Goal: Task Accomplishment & Management: Complete application form

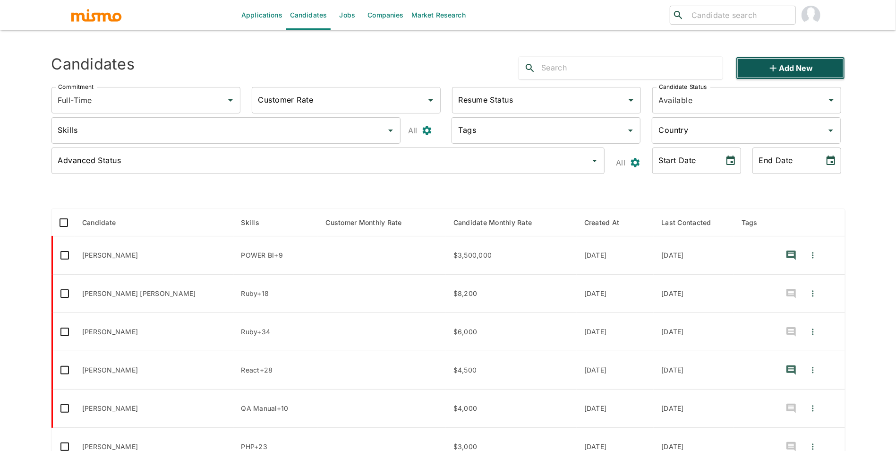
click at [758, 66] on button "Add new" at bounding box center [790, 68] width 109 height 23
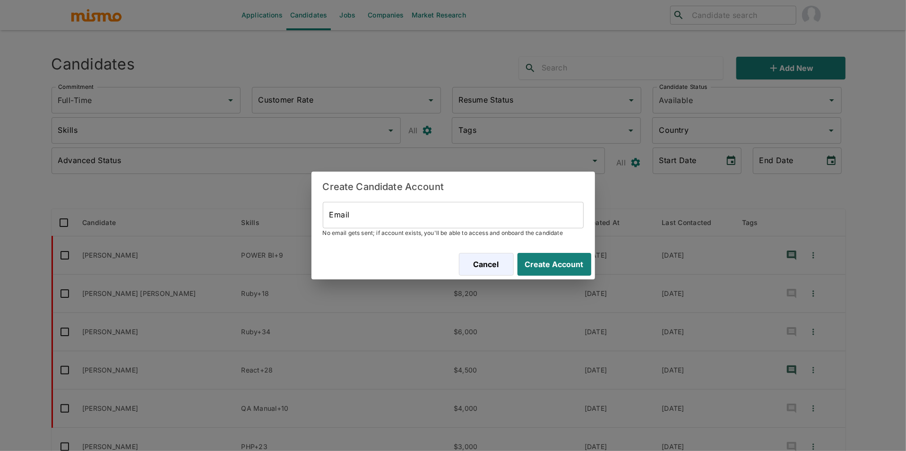
click at [357, 223] on input "Email" at bounding box center [453, 215] width 261 height 26
paste input "[EMAIL_ADDRESS][DOMAIN_NAME]"
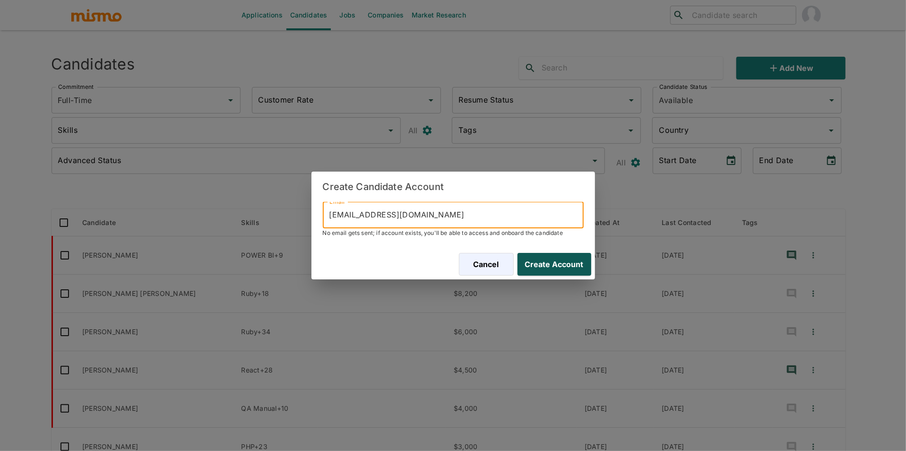
type input "[EMAIL_ADDRESS][DOMAIN_NAME]"
click at [556, 269] on button "Create Account" at bounding box center [552, 264] width 77 height 23
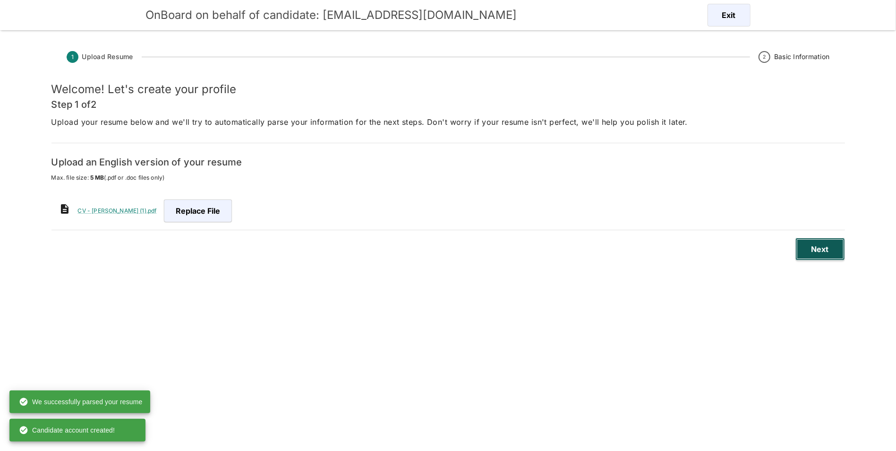
click at [819, 243] on button "Next" at bounding box center [821, 249] width 50 height 23
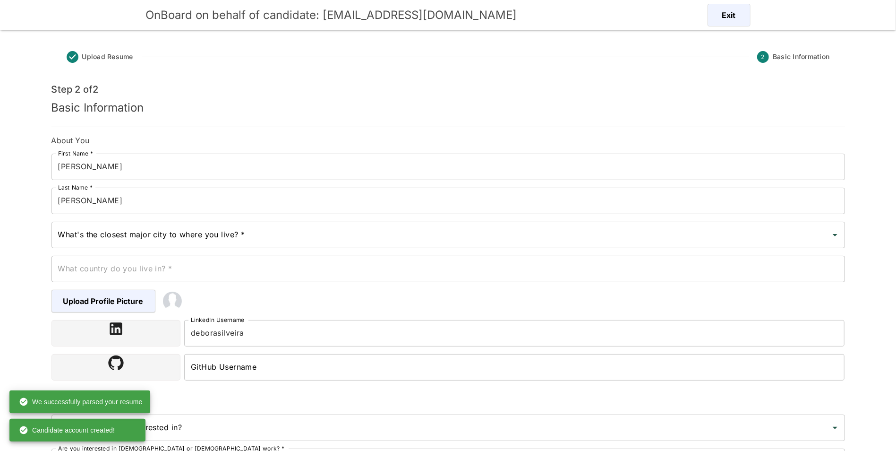
click at [274, 245] on div "What's the closest major city to where you live? *" at bounding box center [448, 235] width 794 height 26
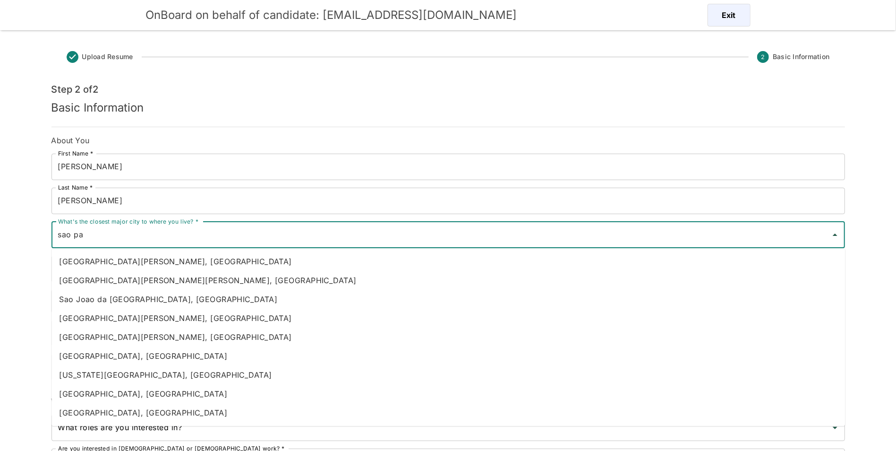
click at [154, 356] on li "[GEOGRAPHIC_DATA], [GEOGRAPHIC_DATA]" at bounding box center [448, 355] width 794 height 19
type input "[GEOGRAPHIC_DATA], [GEOGRAPHIC_DATA]"
type input "[GEOGRAPHIC_DATA]"
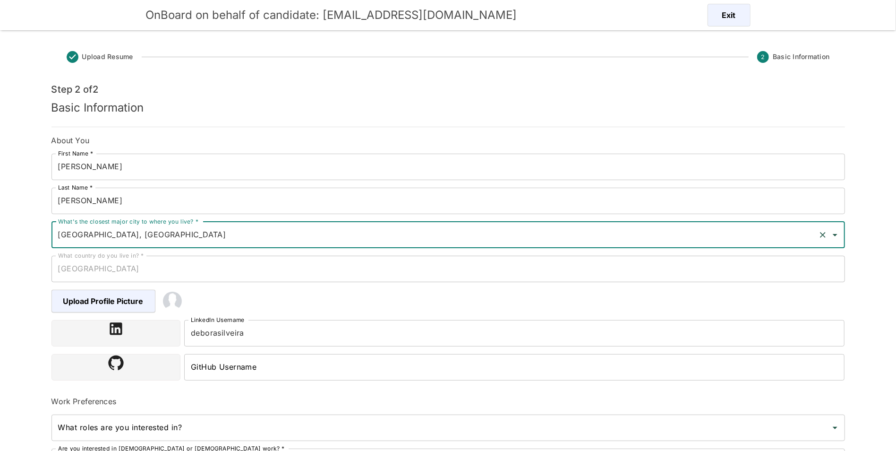
type input "[GEOGRAPHIC_DATA], [GEOGRAPHIC_DATA]"
click at [434, 343] on input "deborasilveira" at bounding box center [514, 333] width 661 height 26
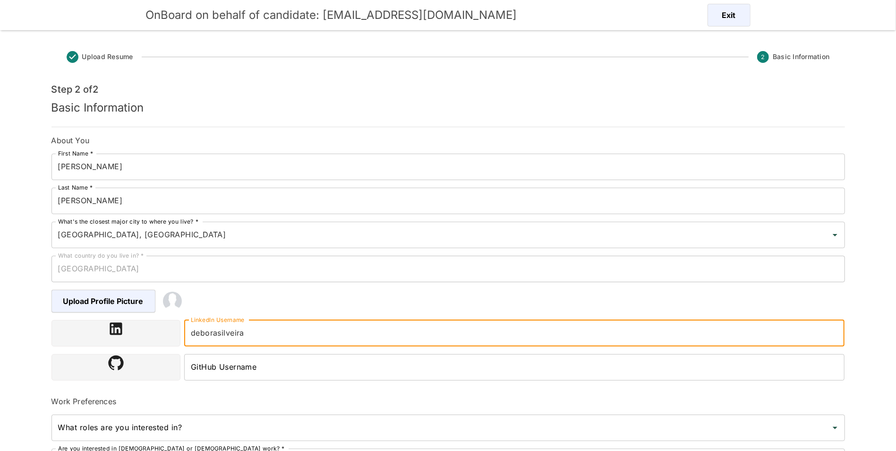
paste input "[URL][DOMAIN_NAME]"
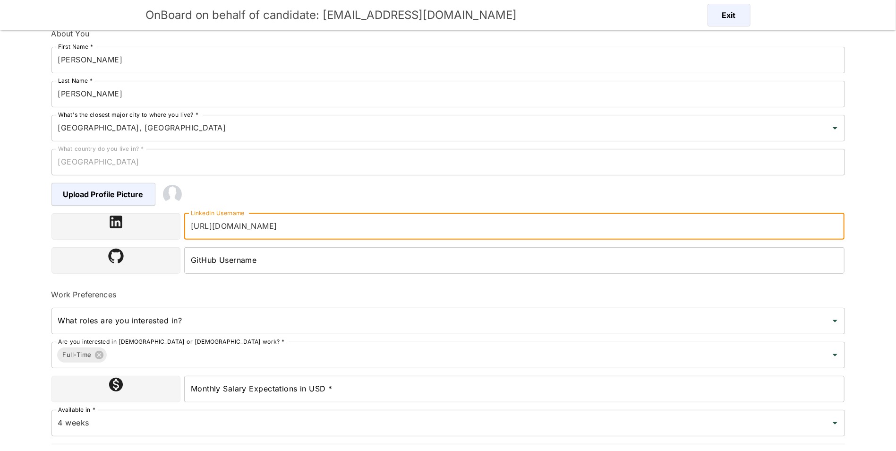
scroll to position [109, 0]
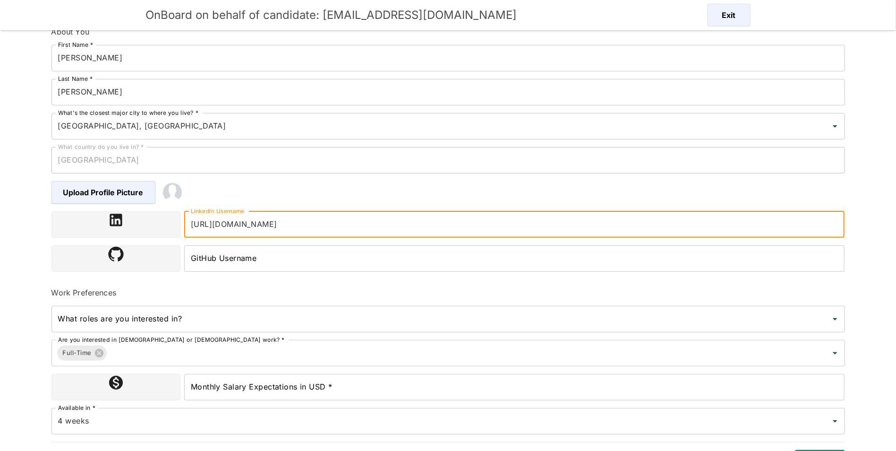
type input "[URL][DOMAIN_NAME]"
click at [308, 394] on input "Monthly Salary Expectations in USD *" at bounding box center [514, 387] width 661 height 26
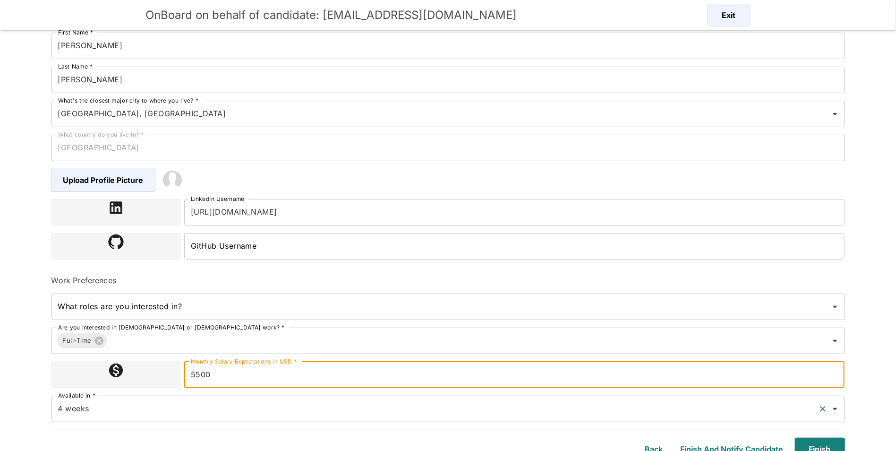
scroll to position [130, 0]
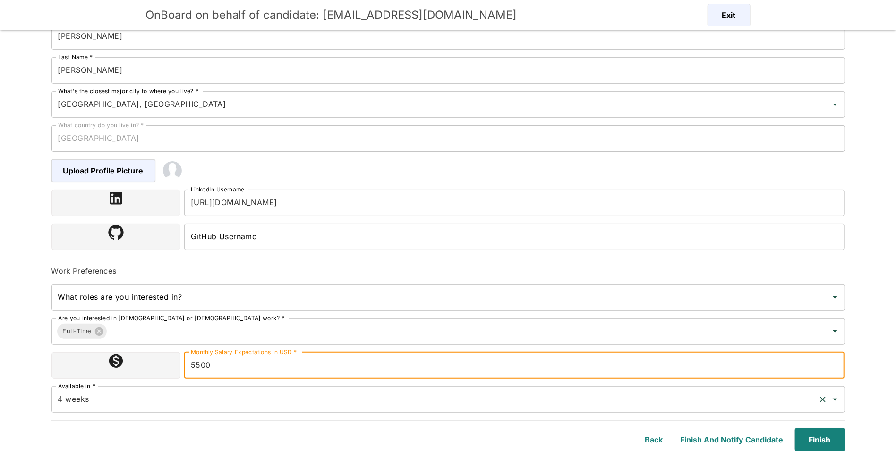
type input "5500"
click at [320, 392] on input "4 weeks" at bounding box center [435, 399] width 759 height 18
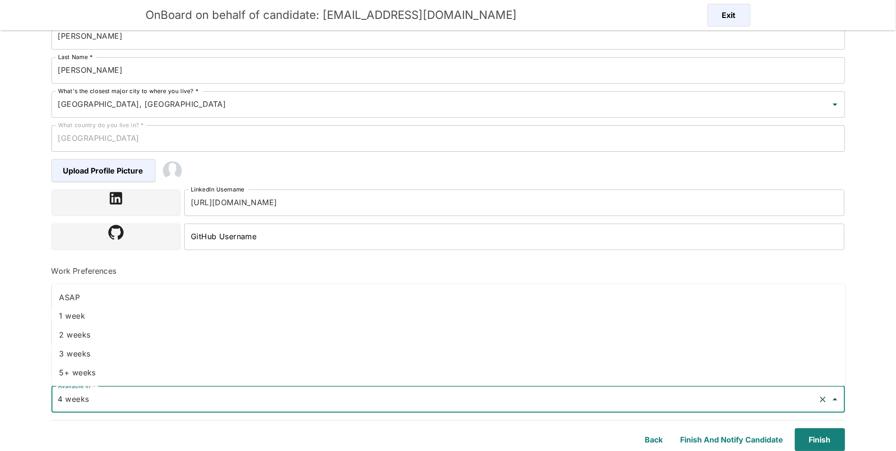
click at [110, 315] on li "1 week" at bounding box center [448, 316] width 794 height 19
type input "1 week"
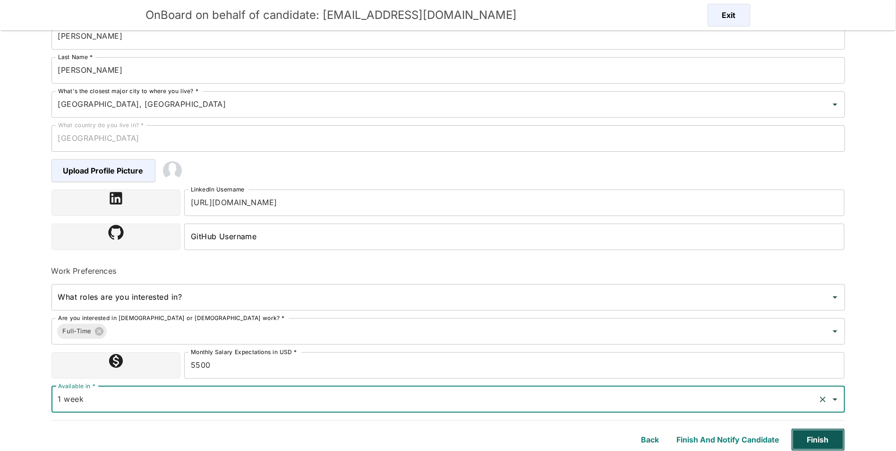
click at [835, 431] on button "Finish" at bounding box center [818, 439] width 54 height 23
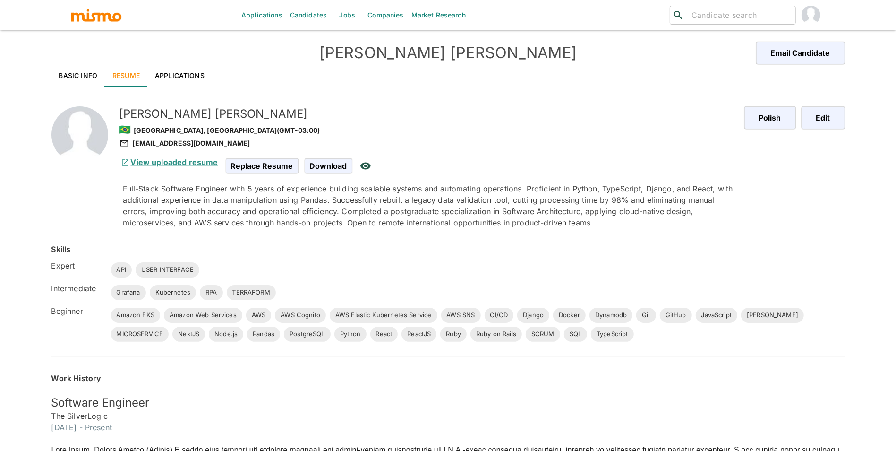
click at [62, 68] on link "Basic Info" at bounding box center [78, 75] width 54 height 23
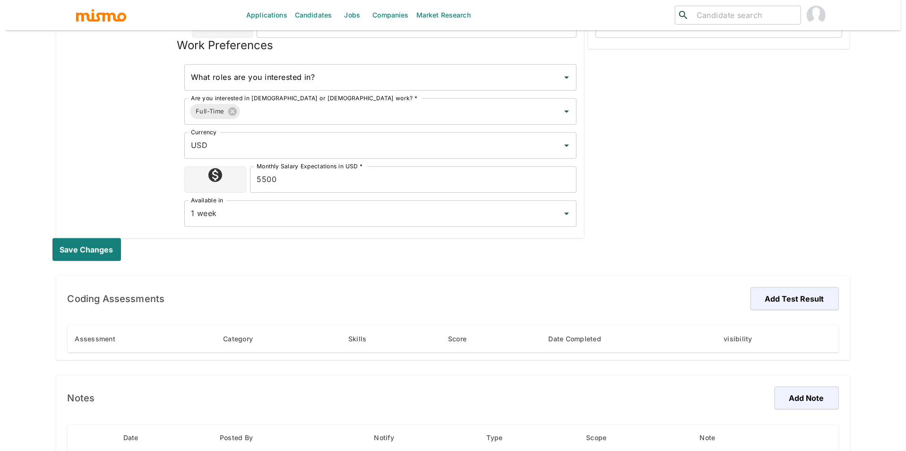
scroll to position [327, 0]
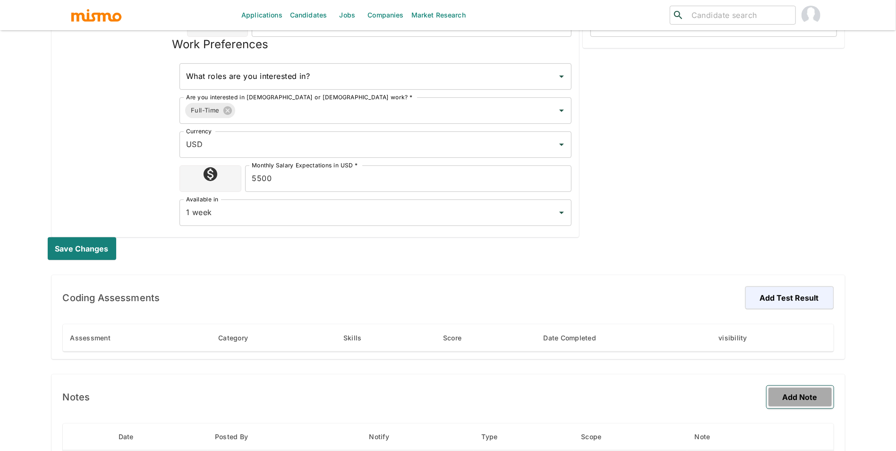
click at [805, 393] on button "Add Note" at bounding box center [800, 396] width 67 height 23
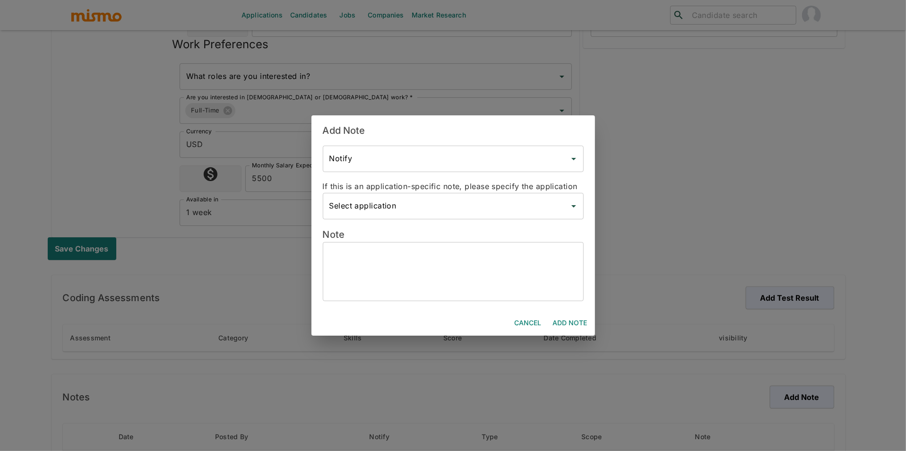
click at [422, 272] on textarea at bounding box center [453, 271] width 248 height 43
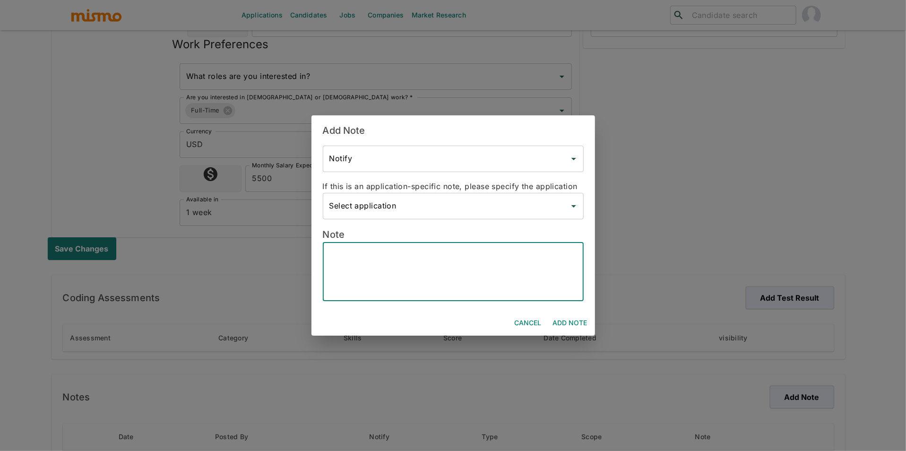
paste textarea "📝 Candidate Profile – [PERSON_NAME] Experience: 5 years as a Full-Stack Softwar…"
type textarea "📝 Candidate Profile – [PERSON_NAME] Experience: 5 years as a Full-Stack Softwar…"
paste textarea "📝 Loremipsu Dolorsi – Ametco Adipisci * Elitseddoe: * 2 tempo in u Labo-Etdol M…"
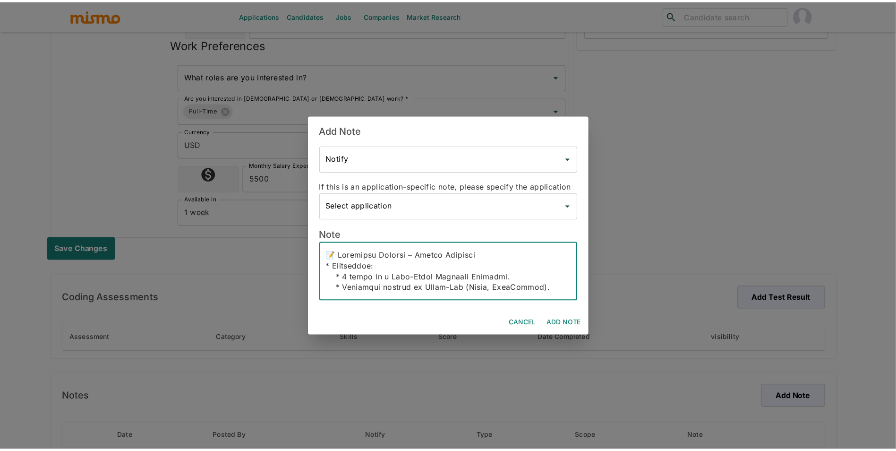
scroll to position [260, 0]
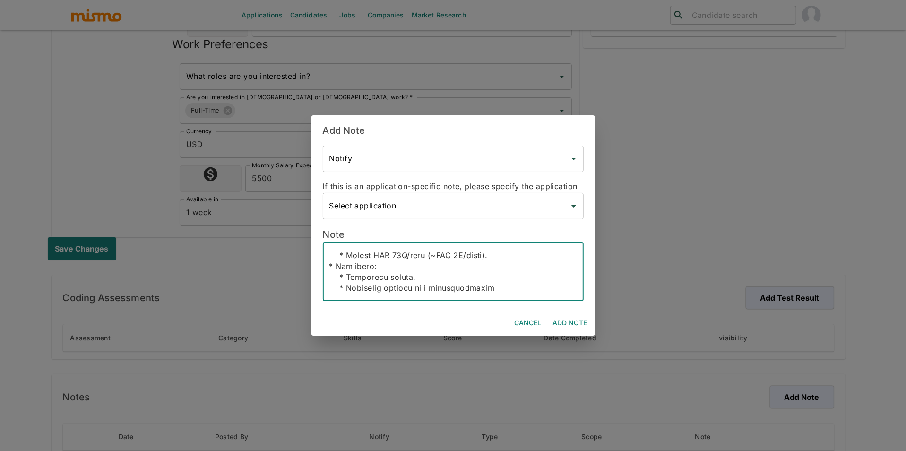
type textarea "📝 Loremipsu Dolorsi – Ametco Adipisci * Elitseddoe: * 2 tempo in u Labo-Etdol M…"
click at [557, 321] on button "Add Note" at bounding box center [570, 322] width 42 height 17
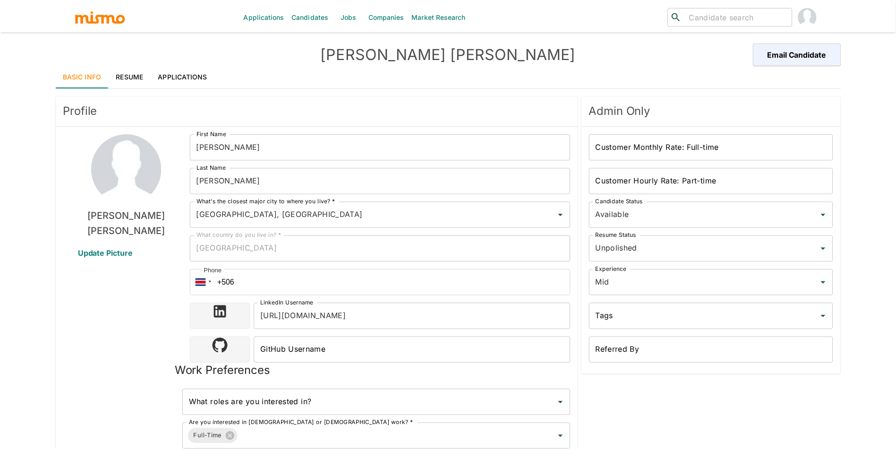
scroll to position [23, 0]
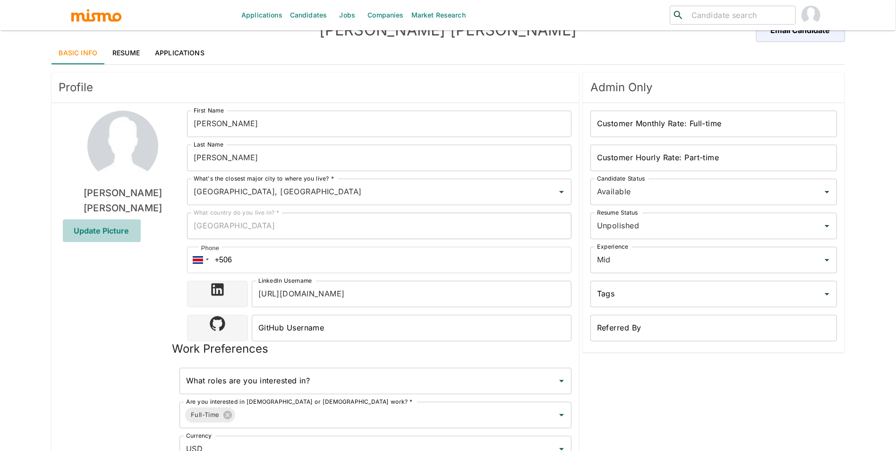
click at [116, 234] on span "Update Picture" at bounding box center [102, 230] width 78 height 23
click at [0, 0] on input "Update Picture" at bounding box center [0, 0] width 0 height 0
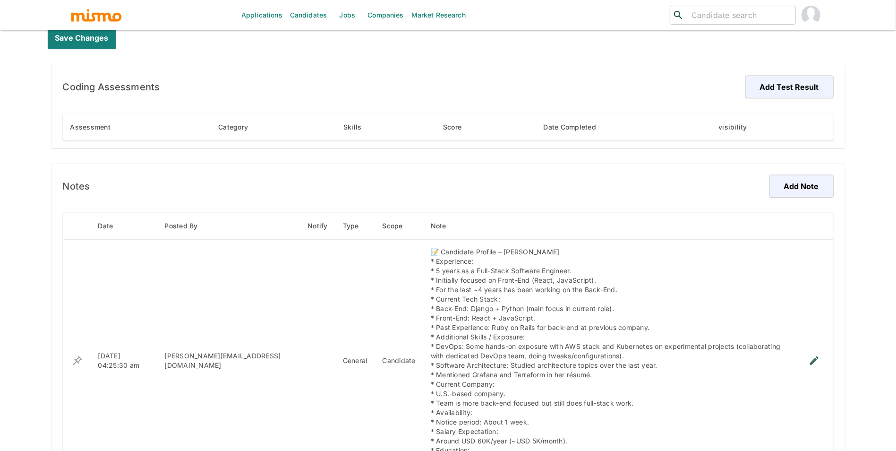
scroll to position [530, 0]
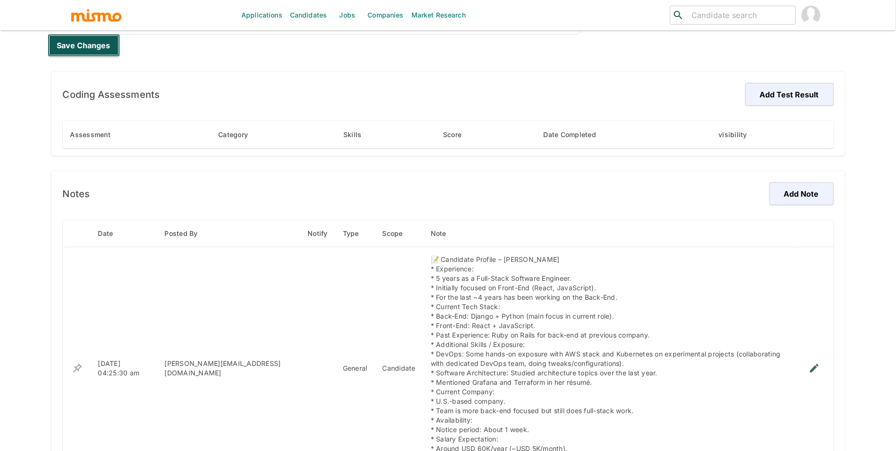
click at [100, 54] on button "Save changes" at bounding box center [84, 45] width 72 height 23
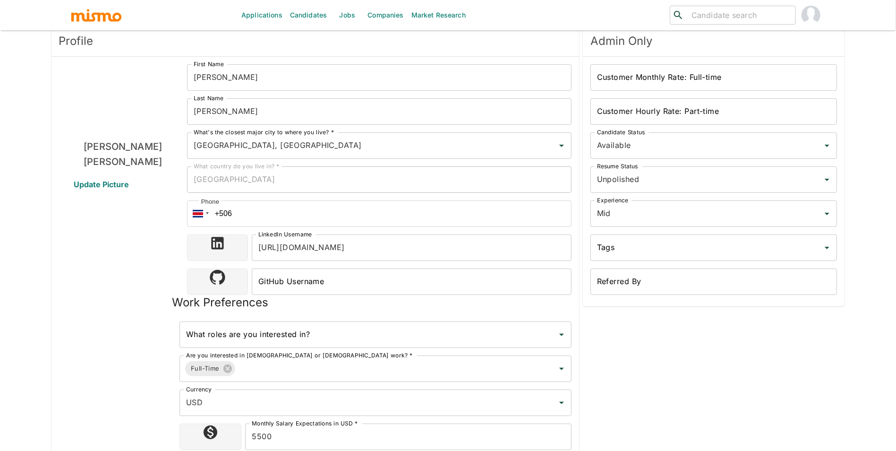
scroll to position [66, 0]
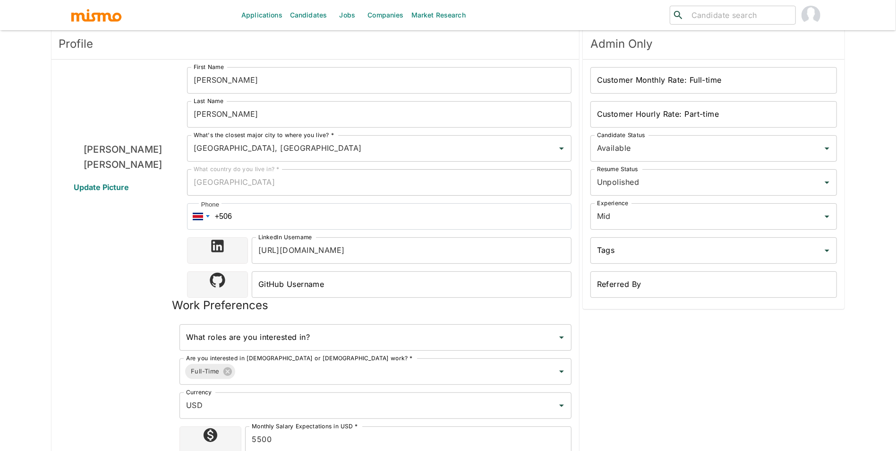
click at [196, 219] on div at bounding box center [198, 215] width 12 height 9
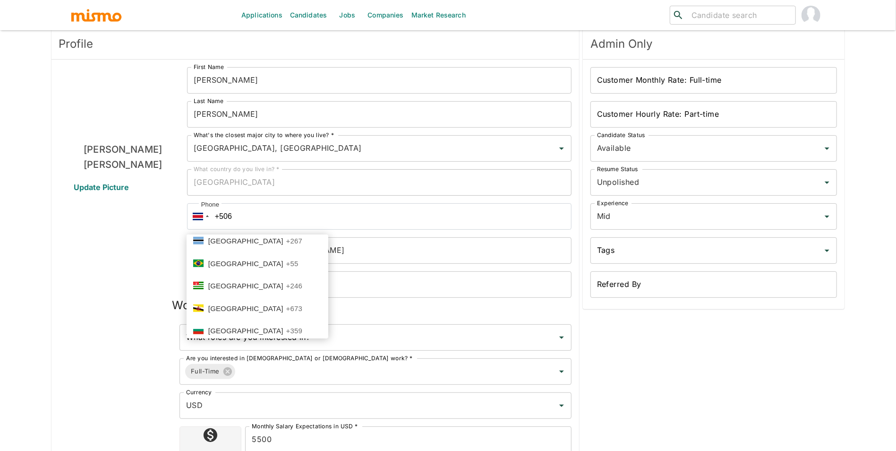
scroll to position [552, 0]
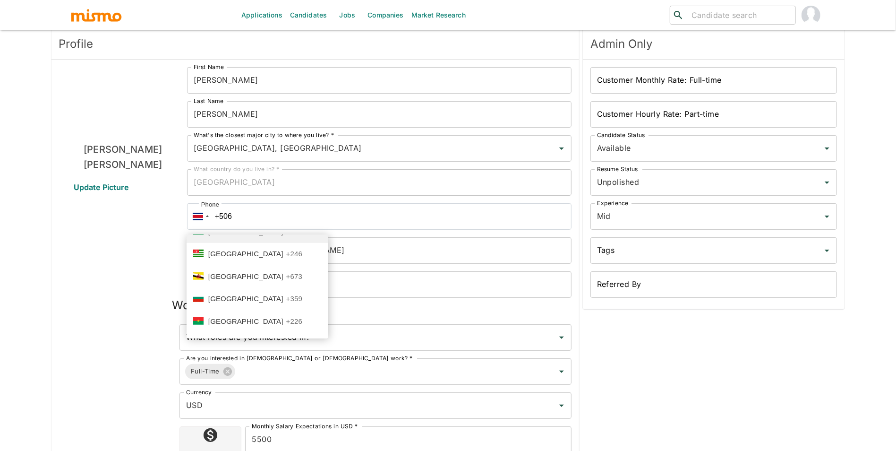
click at [260, 241] on li "Brazil +55" at bounding box center [258, 232] width 142 height 23
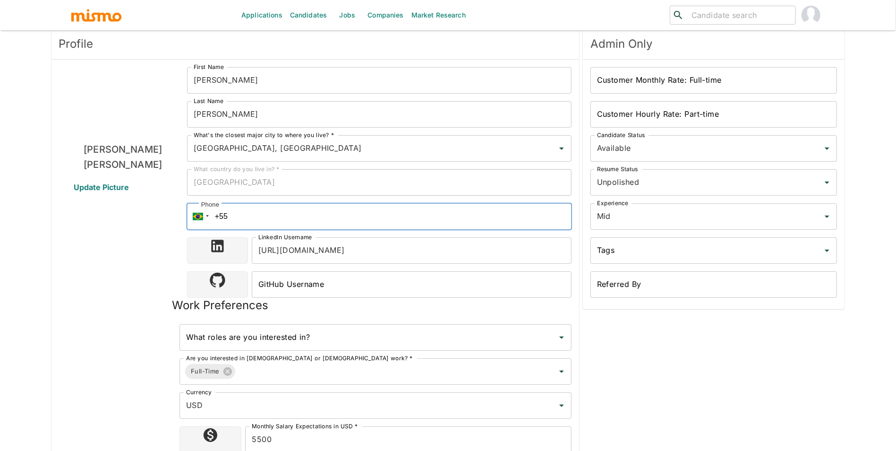
click at [266, 219] on input "+55" at bounding box center [379, 216] width 385 height 26
paste input "(31) 997005002"
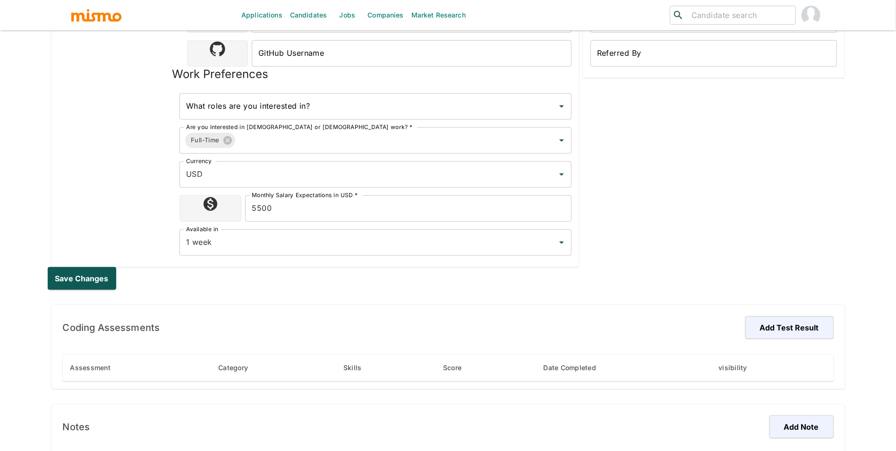
scroll to position [298, 0]
type input "+55 (31) 997005002"
click at [70, 297] on div "Coding Assessments Add Test Result Assessment Category Skills Score Date Comple…" at bounding box center [444, 346] width 801 height 99
click at [75, 286] on button "Save changes" at bounding box center [84, 277] width 72 height 23
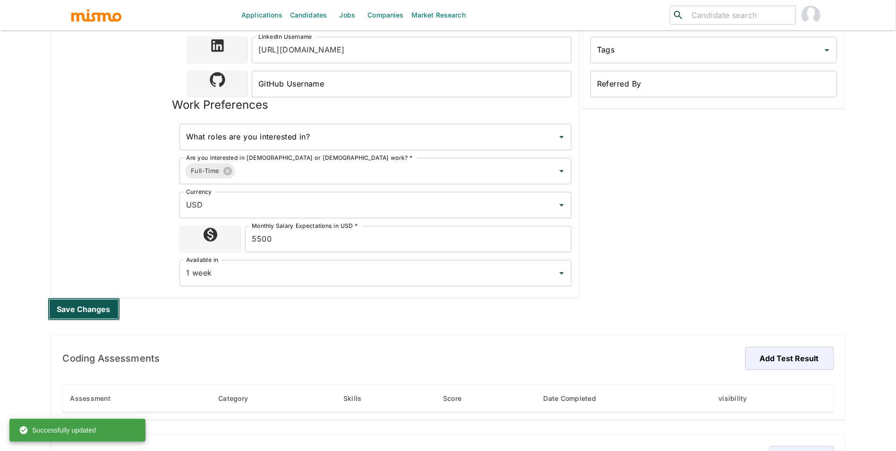
scroll to position [74, 0]
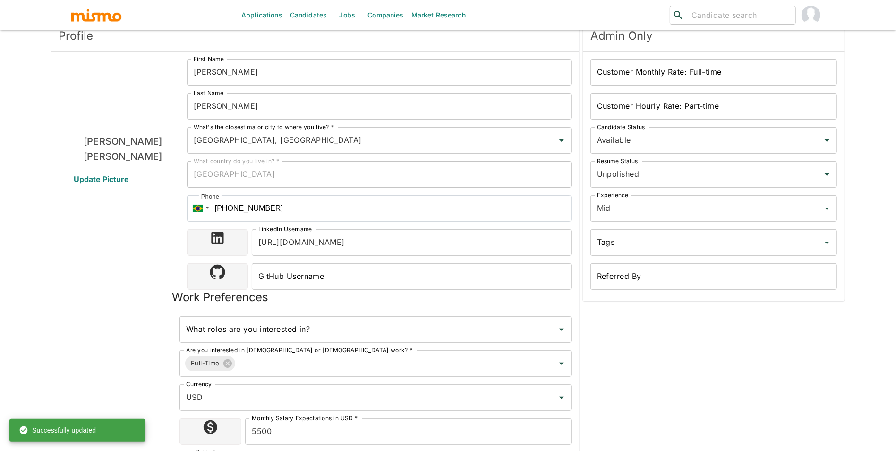
click at [682, 60] on div "Customer Monthly Rate: Full-time Customer Monthly Rate: Full-time" at bounding box center [714, 72] width 247 height 26
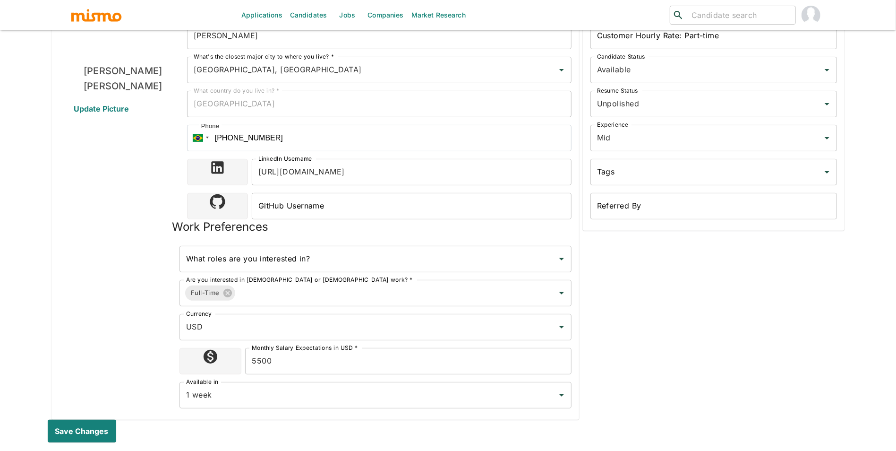
scroll to position [205, 0]
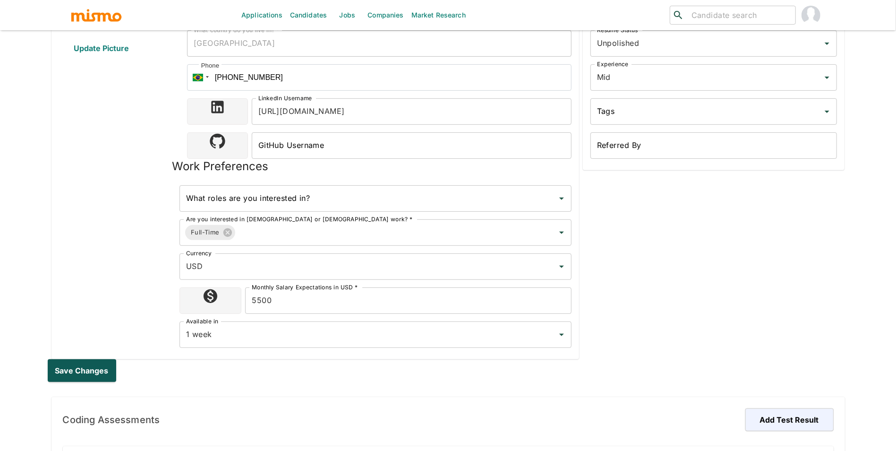
type input "9000"
click at [97, 378] on button "Save changes" at bounding box center [84, 370] width 72 height 23
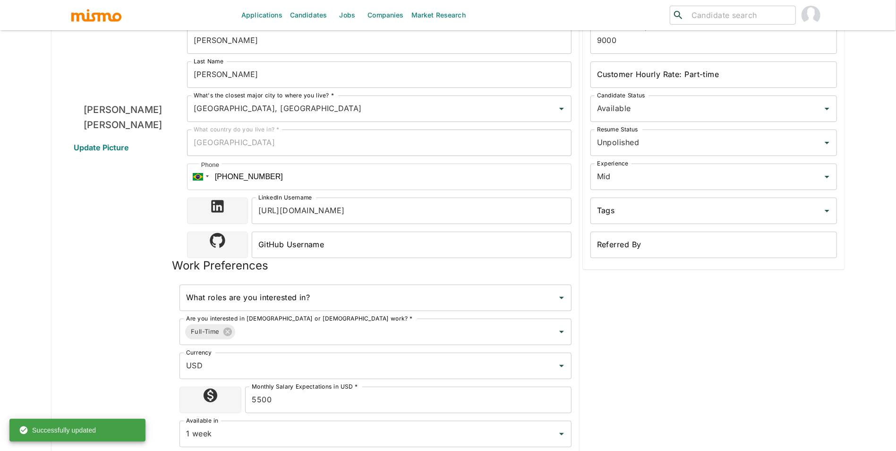
scroll to position [0, 0]
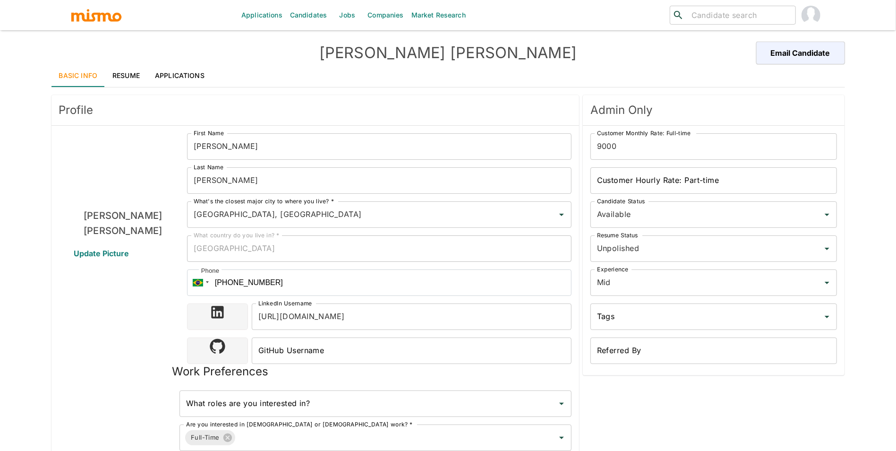
click at [109, 71] on link "Resume" at bounding box center [126, 75] width 43 height 23
